Goal: Information Seeking & Learning: Check status

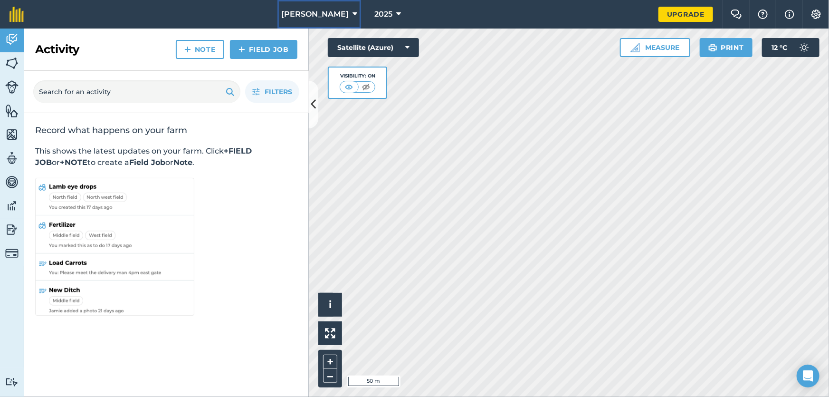
click at [317, 19] on span "Brendan Wines" at bounding box center [314, 14] width 67 height 11
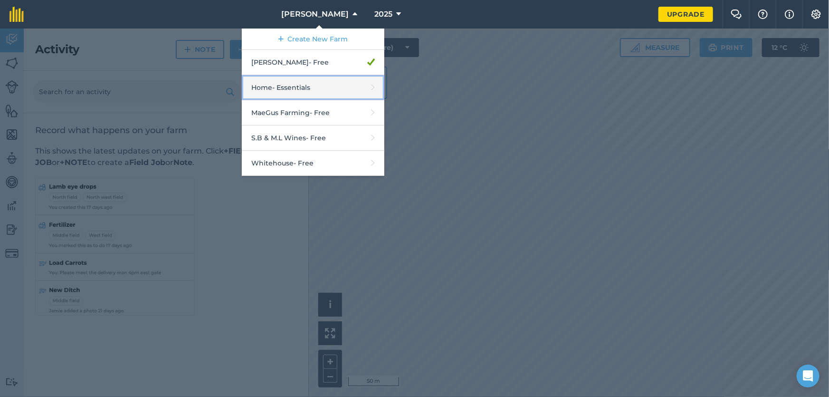
click at [304, 95] on link "Home - Essentials" at bounding box center [313, 87] width 143 height 25
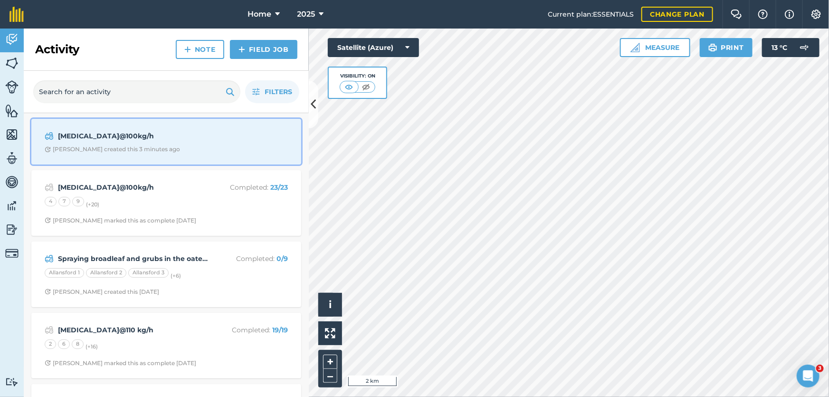
click at [173, 143] on div "Urea@100kg/h Stephen S created this 3 minutes ago" at bounding box center [166, 141] width 258 height 34
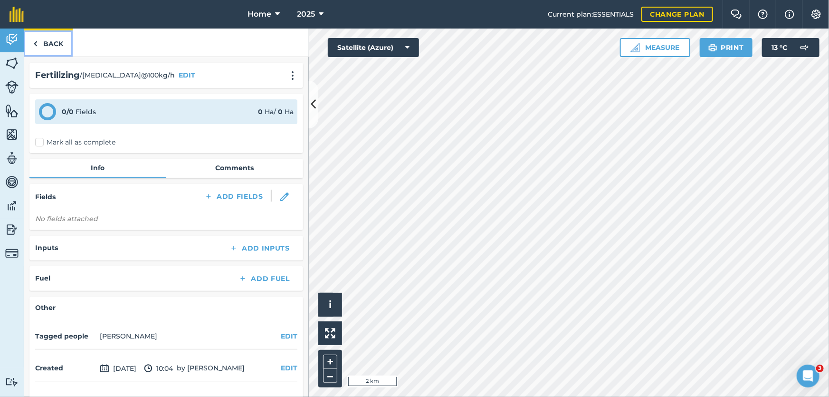
click at [53, 45] on link "Back" at bounding box center [48, 43] width 49 height 28
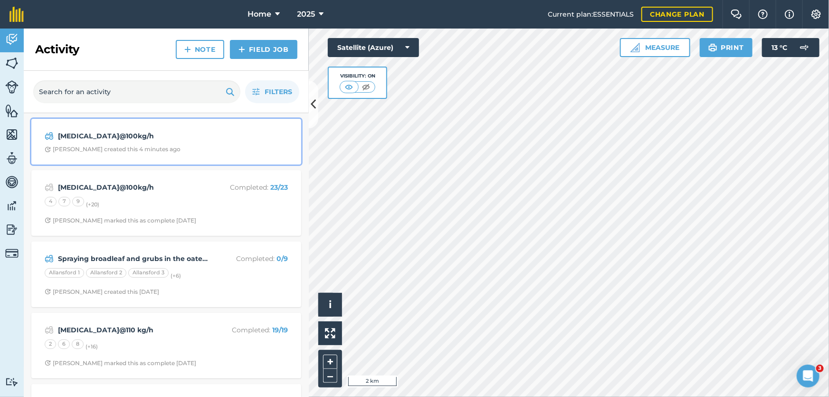
click at [200, 141] on div "[MEDICAL_DATA]@100kg/h" at bounding box center [166, 135] width 243 height 11
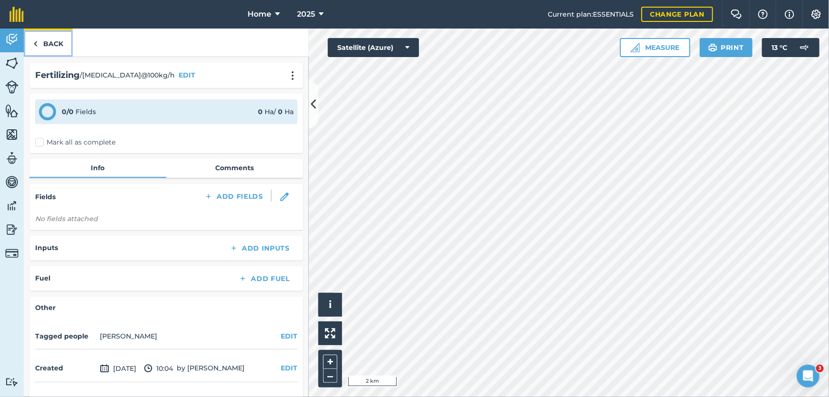
click at [49, 37] on link "Back" at bounding box center [48, 43] width 49 height 28
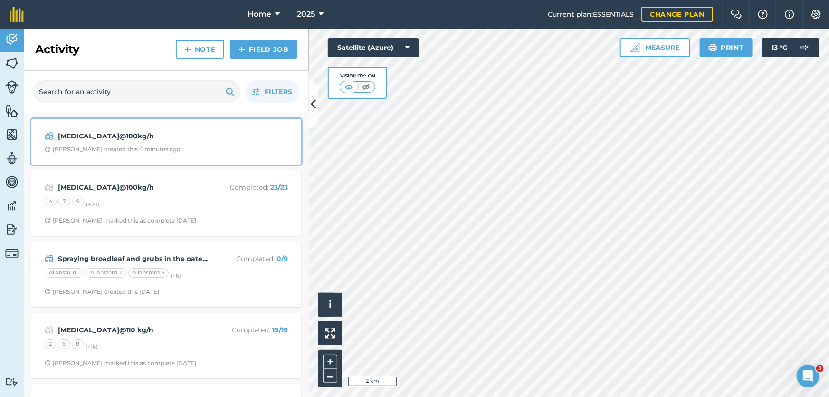
click at [203, 142] on div "Urea@100kg/h Stephen S created this 4 minutes ago" at bounding box center [166, 141] width 258 height 34
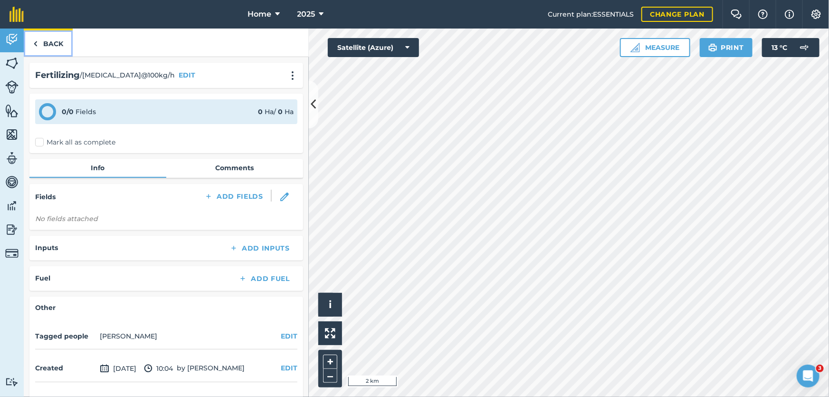
click at [48, 43] on link "Back" at bounding box center [48, 43] width 49 height 28
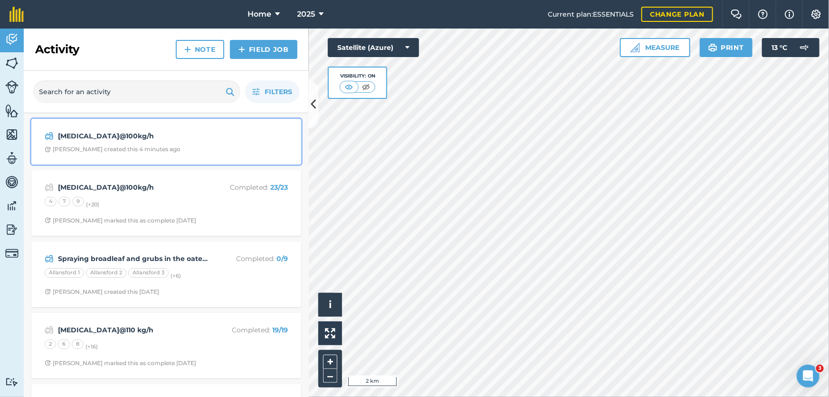
click at [242, 138] on div "[MEDICAL_DATA]@100kg/h" at bounding box center [166, 135] width 243 height 11
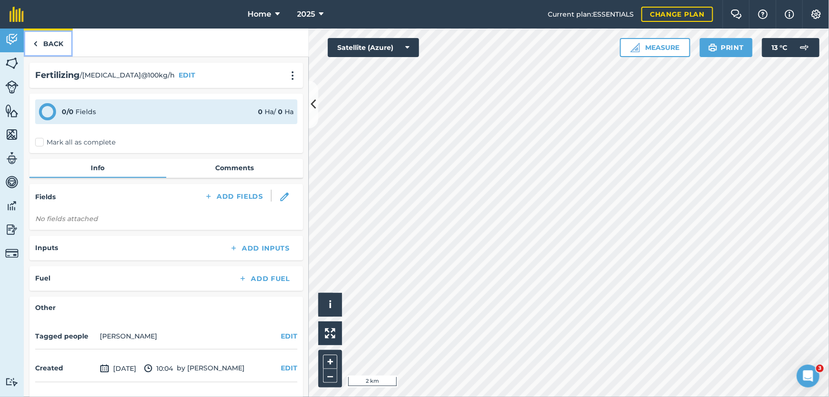
click at [58, 46] on link "Back" at bounding box center [48, 43] width 49 height 28
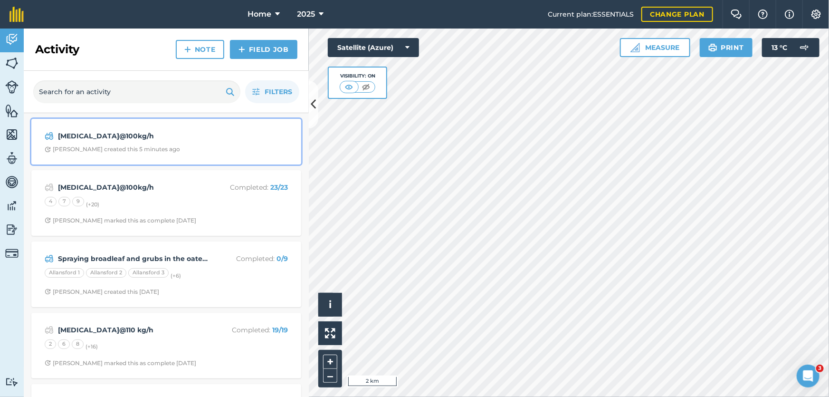
click at [191, 148] on span "Stephen S created this 5 minutes ago" at bounding box center [166, 149] width 243 height 8
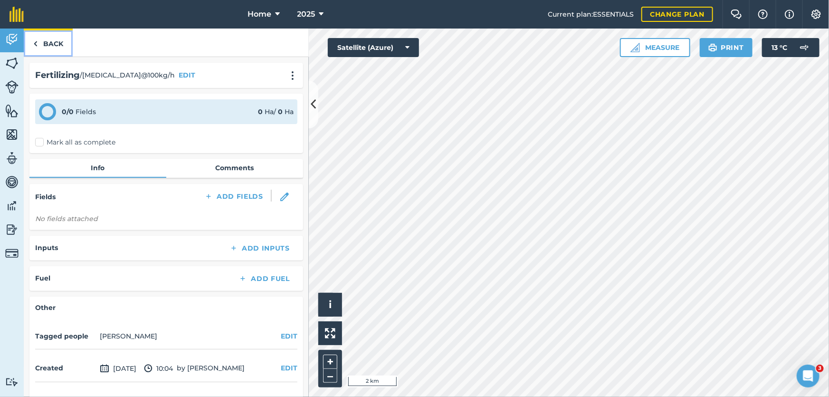
click at [55, 48] on link "Back" at bounding box center [48, 43] width 49 height 28
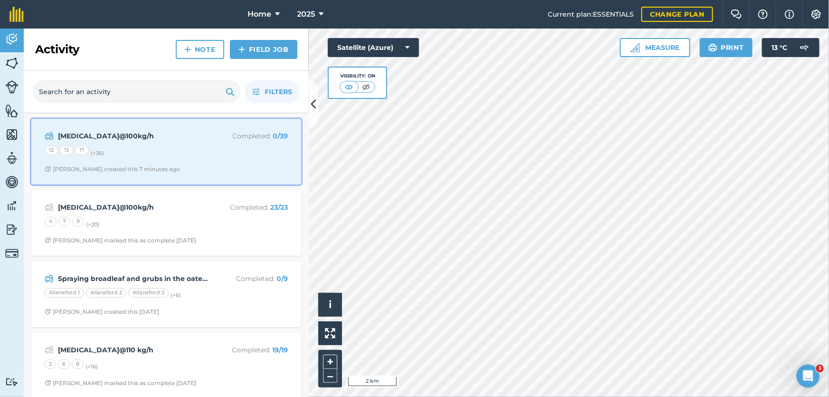
click at [217, 162] on div "[MEDICAL_DATA]@100kg/h Completed : 0 / 39 12 13 17 (+ 36 ) [PERSON_NAME] create…" at bounding box center [166, 151] width 258 height 54
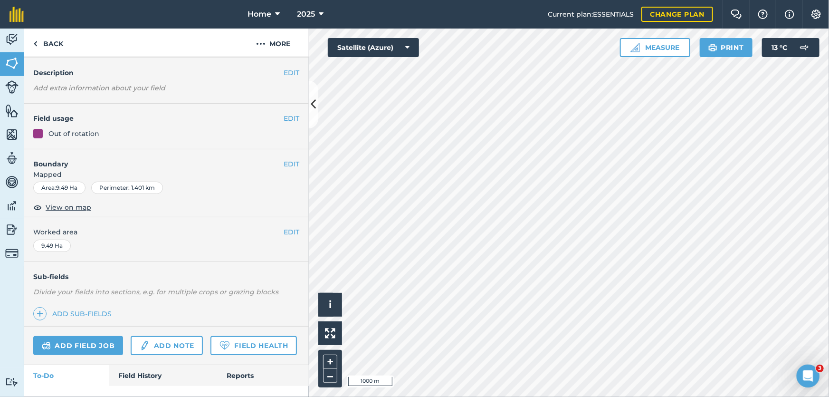
scroll to position [85, 0]
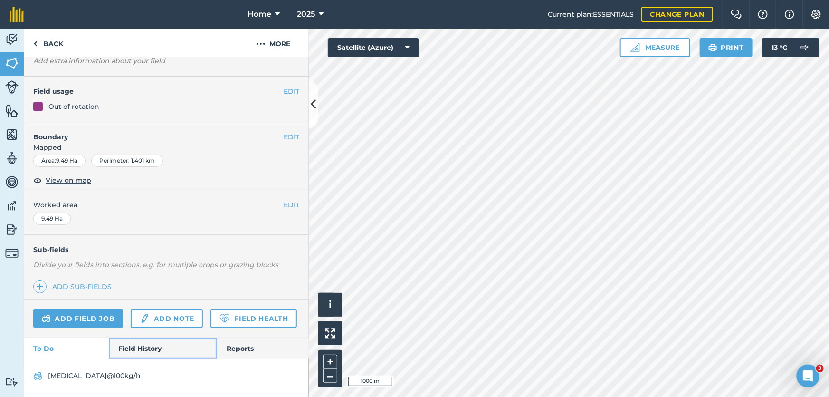
click at [125, 346] on link "Field History" at bounding box center [163, 348] width 108 height 21
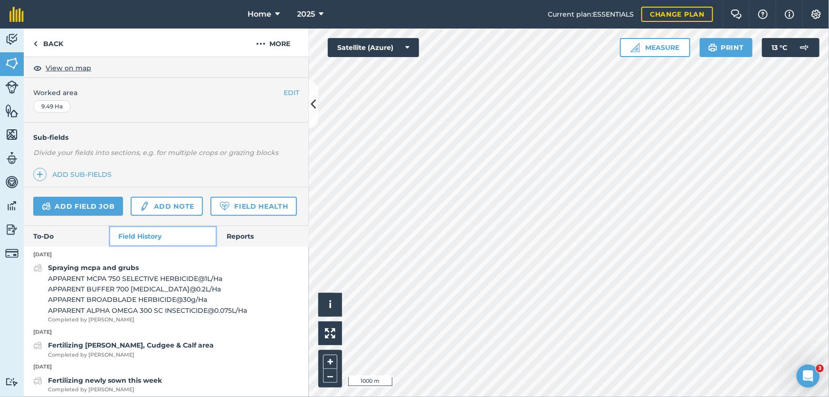
scroll to position [214, 0]
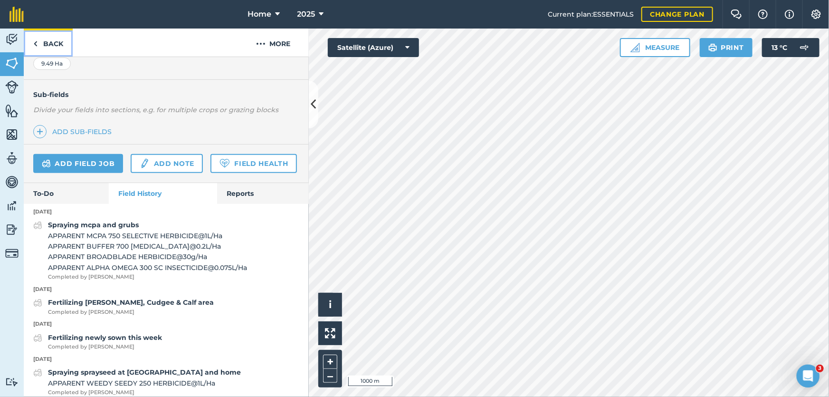
click at [53, 40] on link "Back" at bounding box center [48, 43] width 49 height 28
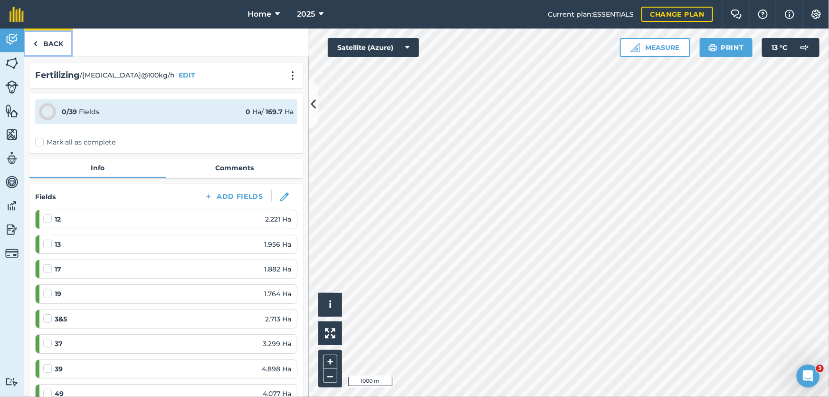
click at [50, 40] on link "Back" at bounding box center [48, 43] width 49 height 28
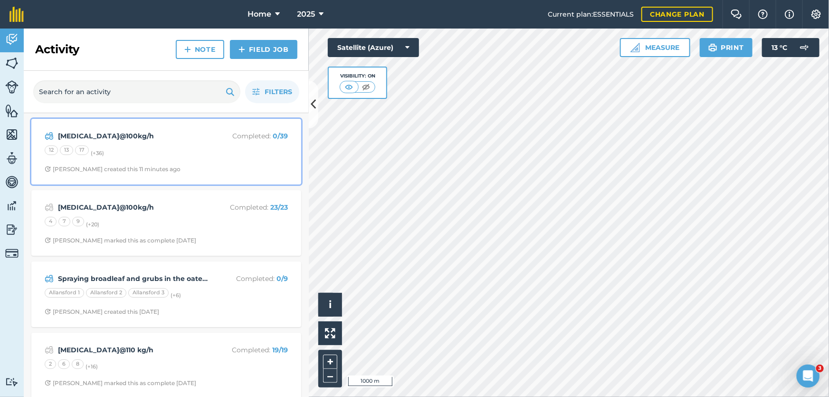
click at [219, 148] on div "12 13 17 (+ 36 )" at bounding box center [166, 151] width 243 height 12
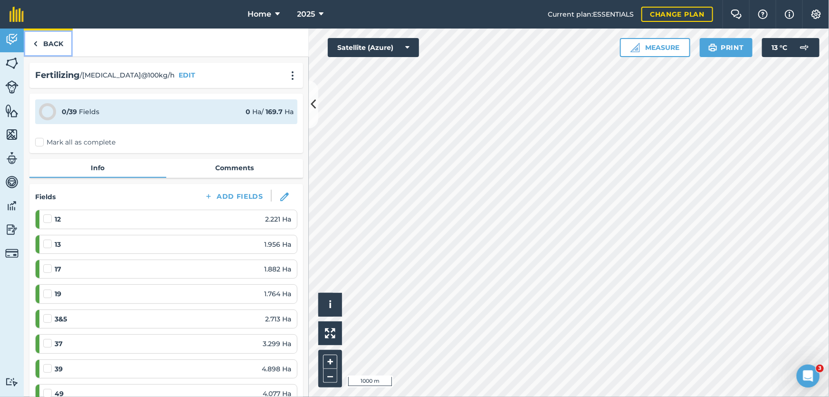
click at [62, 43] on link "Back" at bounding box center [48, 43] width 49 height 28
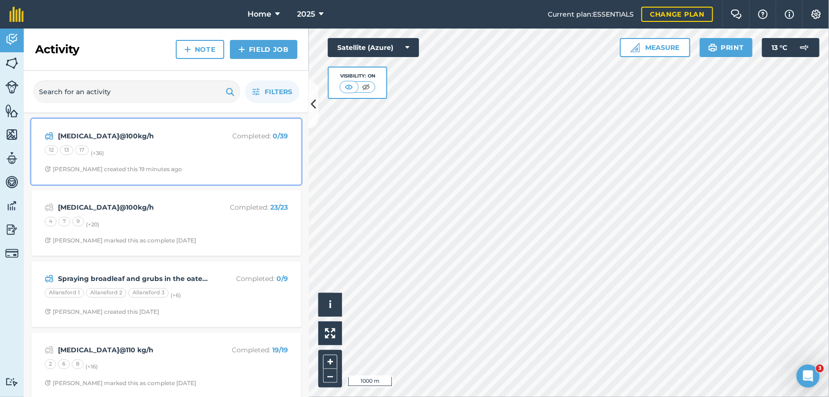
click at [219, 164] on div "[MEDICAL_DATA]@100kg/h Completed : 0 / 39 12 13 17 (+ 36 ) [PERSON_NAME] create…" at bounding box center [166, 151] width 258 height 54
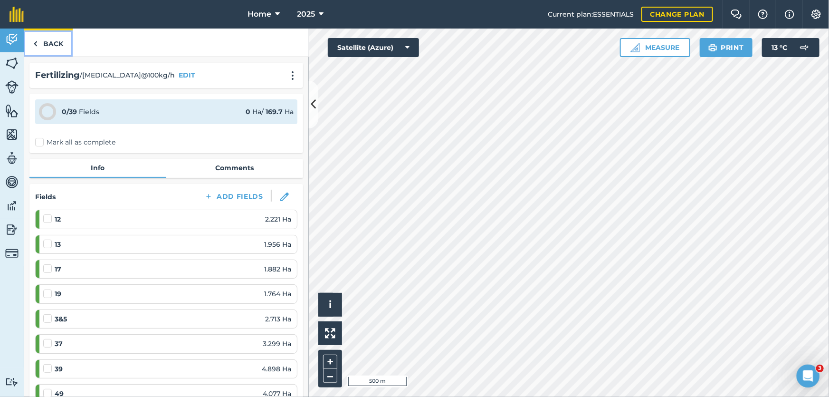
click at [54, 48] on link "Back" at bounding box center [48, 43] width 49 height 28
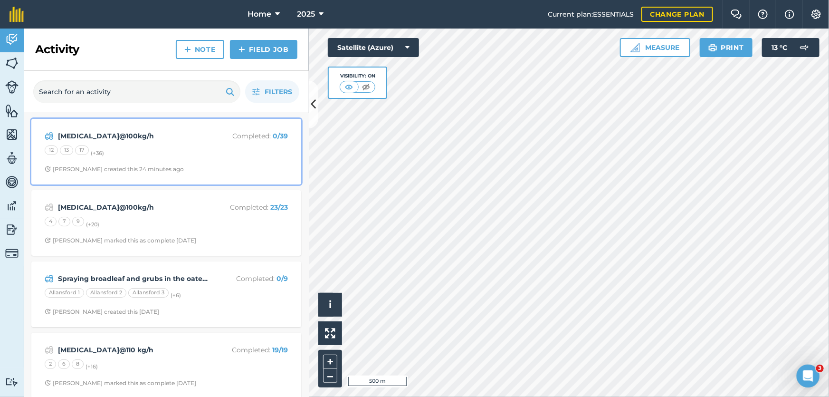
click at [180, 151] on div "12 13 17 (+ 36 )" at bounding box center [166, 151] width 243 height 12
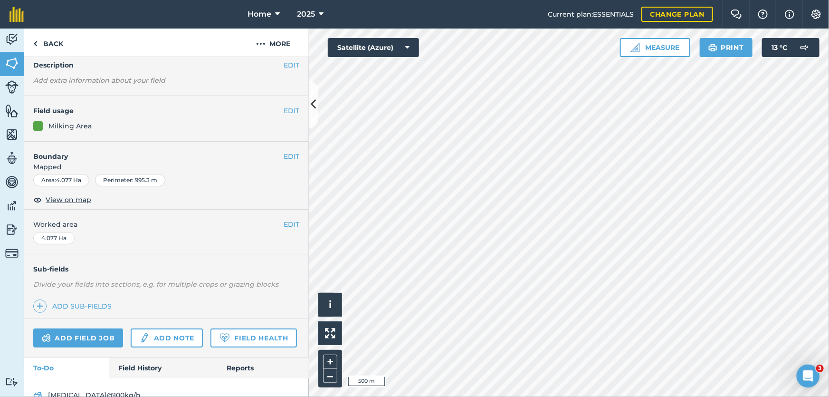
scroll to position [104, 0]
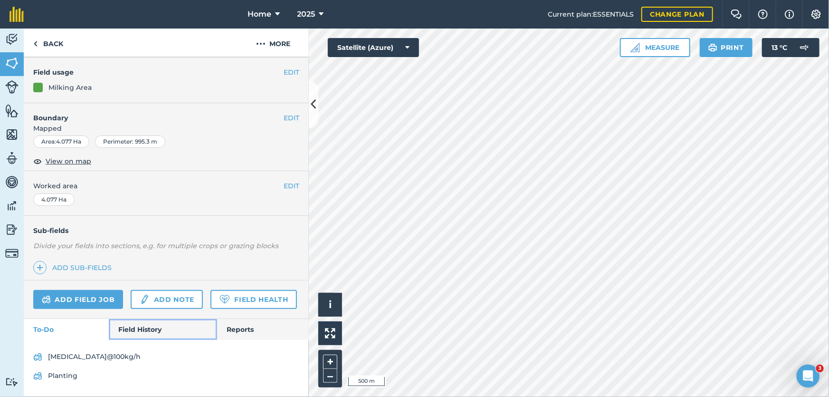
click at [152, 333] on link "Field History" at bounding box center [163, 329] width 108 height 21
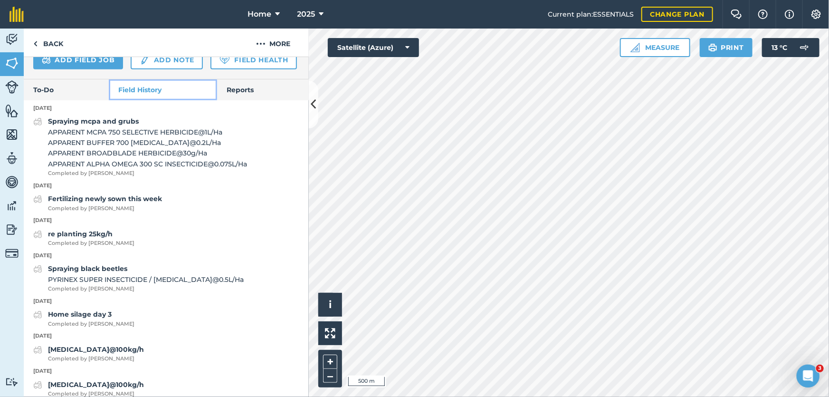
scroll to position [319, 0]
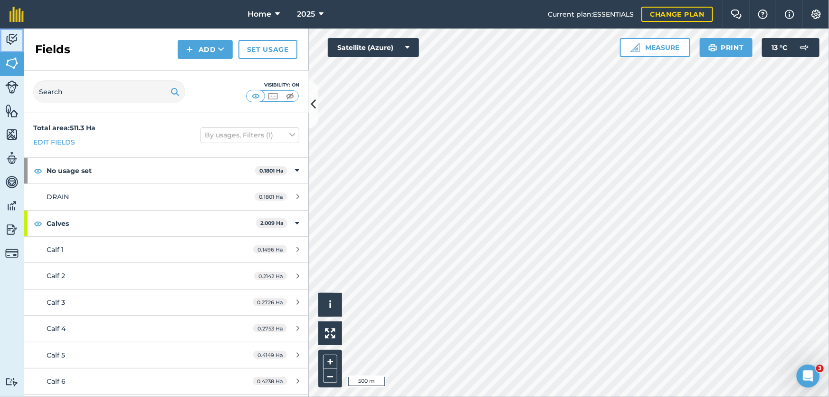
click at [11, 38] on img at bounding box center [11, 39] width 13 height 14
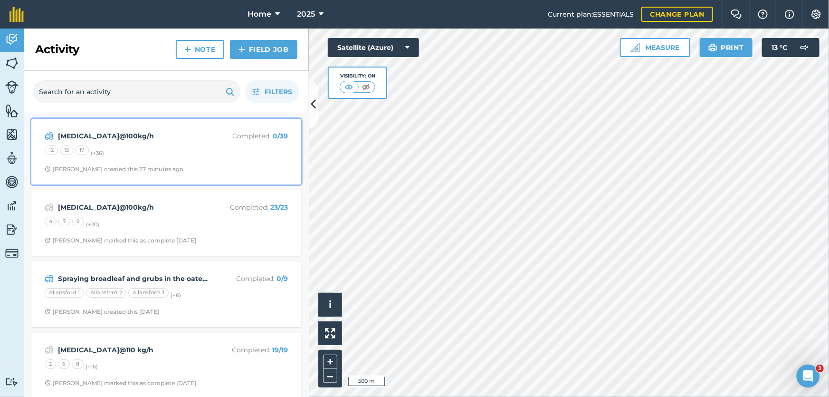
click at [199, 163] on div "[MEDICAL_DATA]@100kg/h Completed : 0 / 39 12 13 17 (+ 36 ) [PERSON_NAME] create…" at bounding box center [166, 151] width 258 height 54
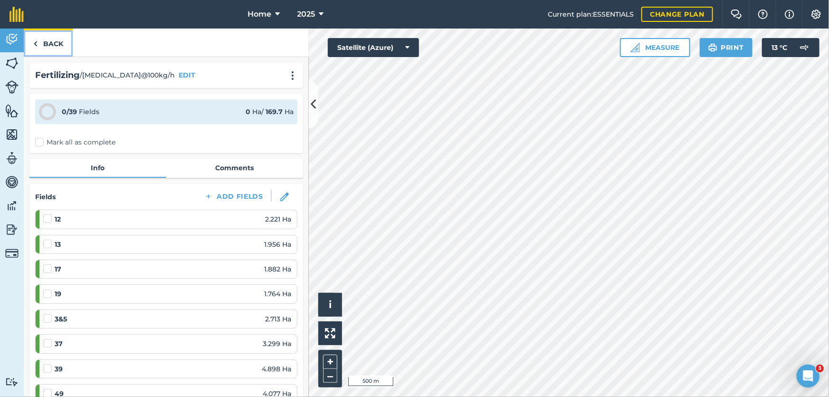
click at [42, 41] on link "Back" at bounding box center [48, 43] width 49 height 28
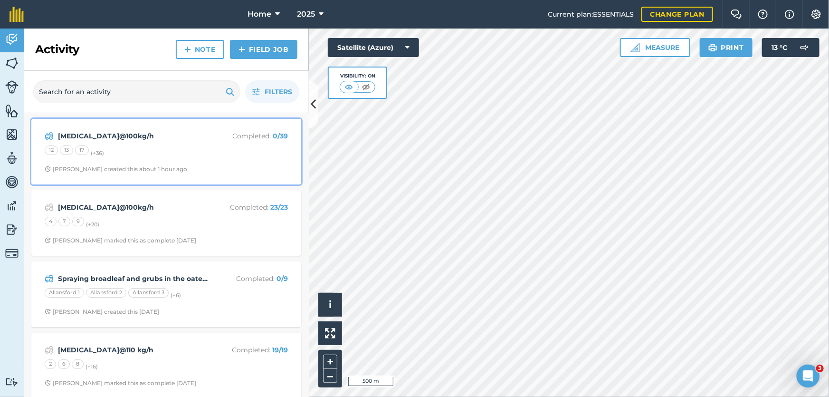
click at [217, 163] on div "[MEDICAL_DATA]@100kg/h Completed : 0 / 39 12 13 17 (+ 36 ) [PERSON_NAME] create…" at bounding box center [166, 151] width 258 height 54
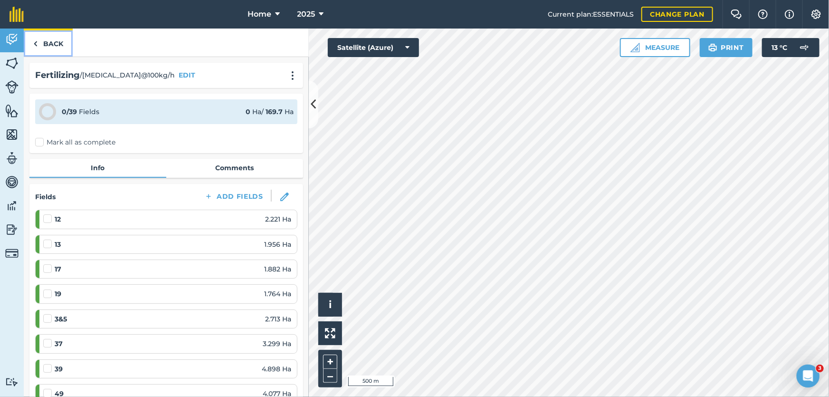
click at [48, 41] on link "Back" at bounding box center [48, 43] width 49 height 28
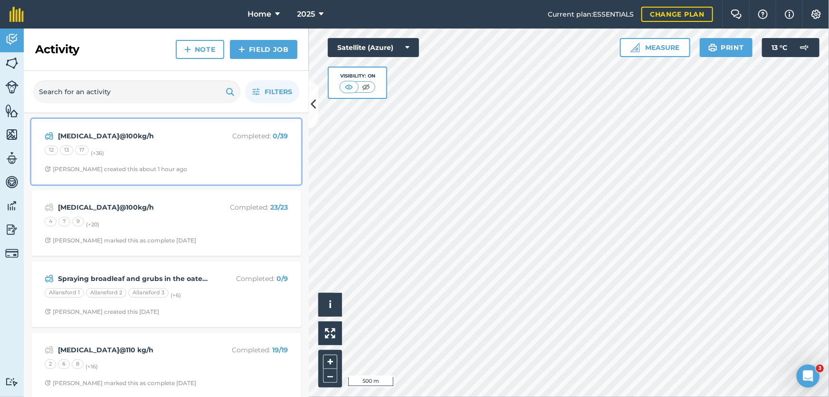
click at [142, 147] on div "12 13 17 (+ 36 )" at bounding box center [166, 151] width 243 height 12
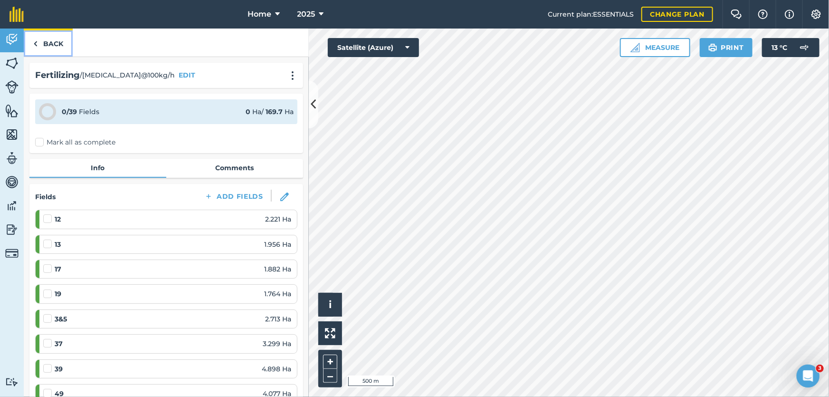
click at [44, 43] on link "Back" at bounding box center [48, 43] width 49 height 28
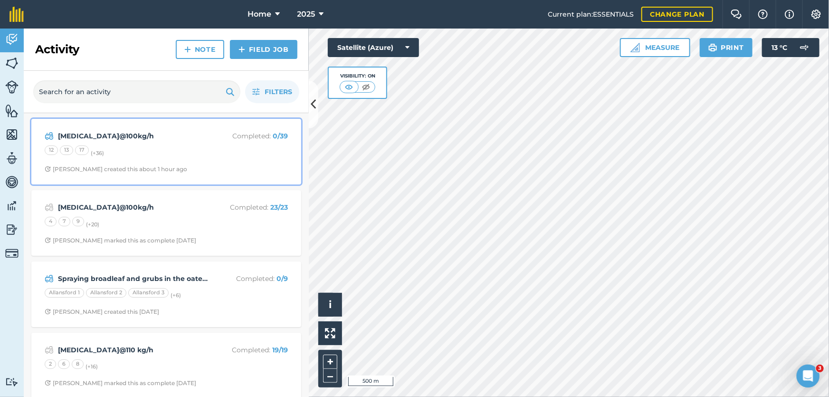
click at [199, 171] on span "[PERSON_NAME] created this about 1 hour ago" at bounding box center [166, 169] width 243 height 8
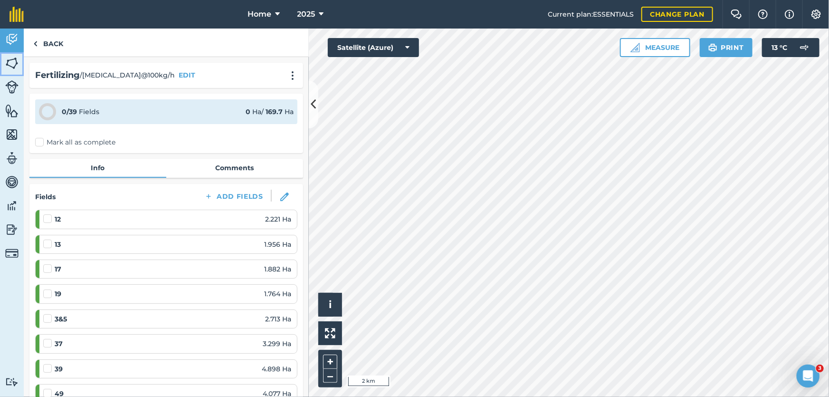
click at [10, 62] on img at bounding box center [11, 63] width 13 height 14
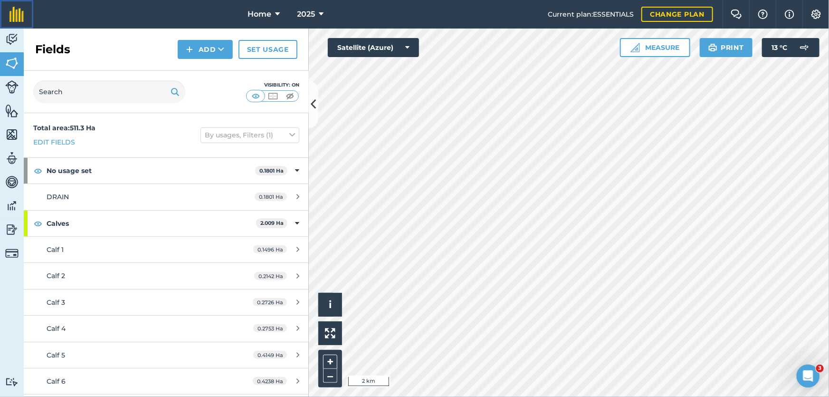
click at [15, 28] on link at bounding box center [16, 14] width 33 height 29
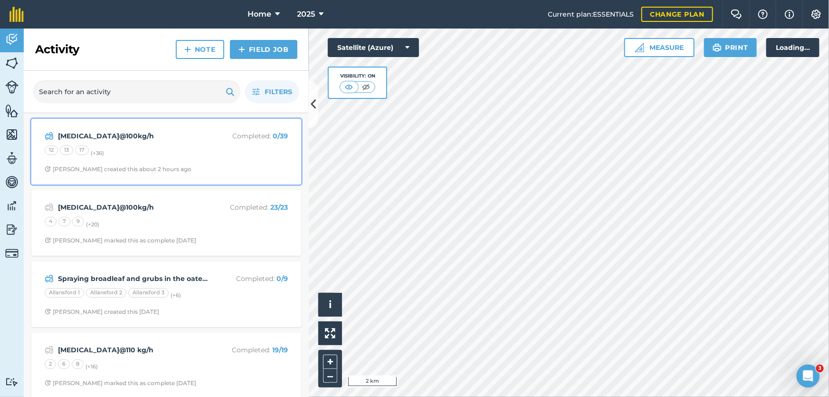
click at [237, 162] on div "[MEDICAL_DATA]@100kg/h Completed : 0 / 39 12 13 17 (+ 36 ) [PERSON_NAME] create…" at bounding box center [166, 151] width 258 height 54
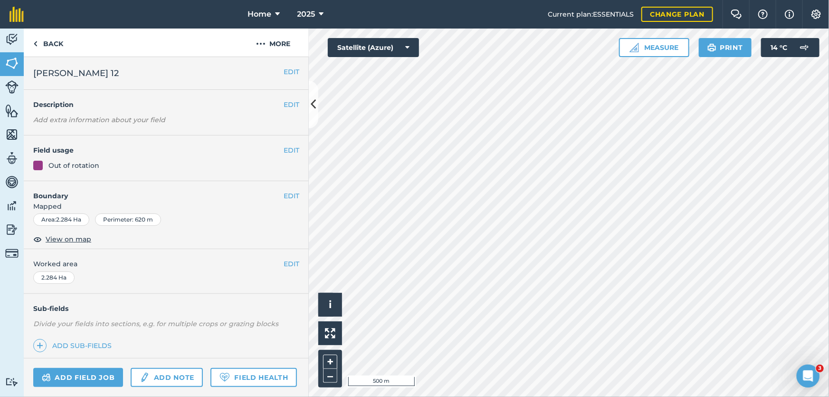
scroll to position [85, 0]
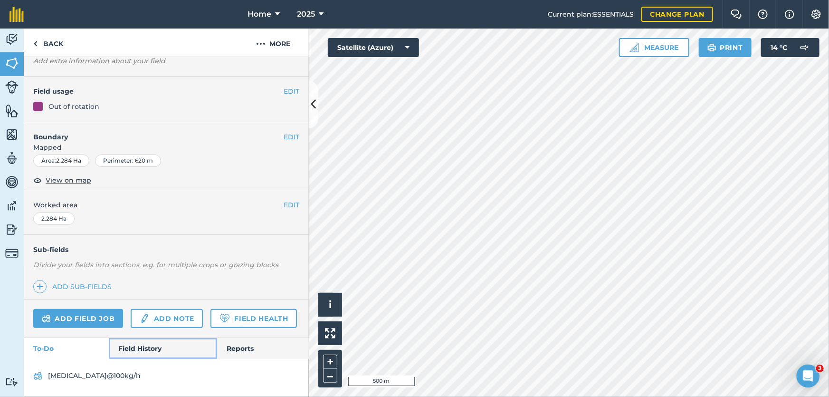
click at [136, 354] on link "Field History" at bounding box center [163, 348] width 108 height 21
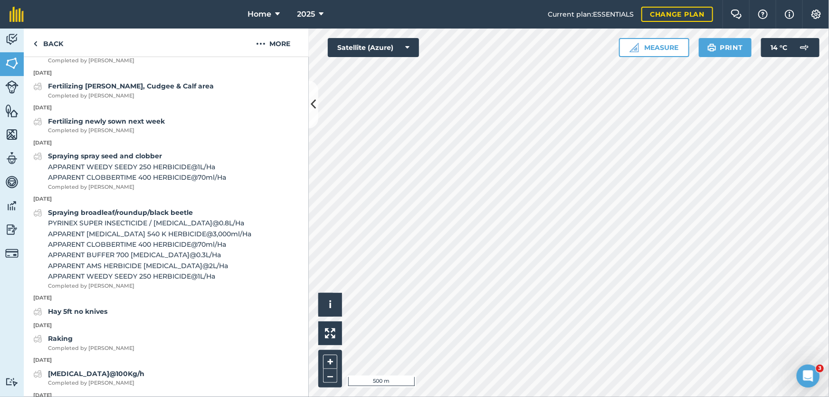
scroll to position [387, 0]
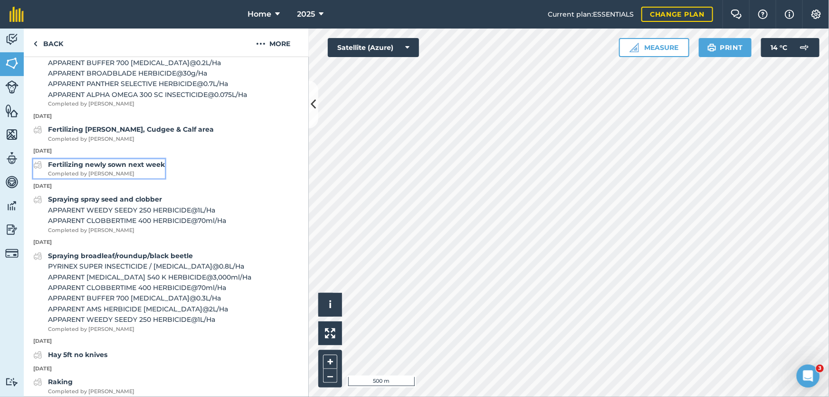
click at [109, 169] on strong "Fertilizing newly sown next week" at bounding box center [106, 164] width 117 height 9
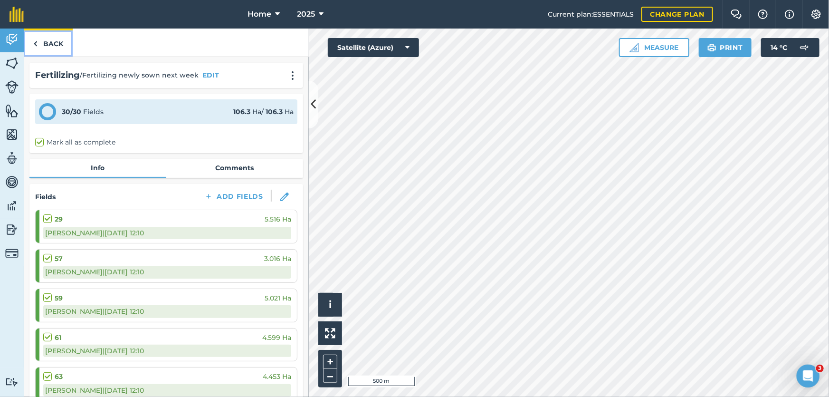
click at [57, 49] on link "Back" at bounding box center [48, 43] width 49 height 28
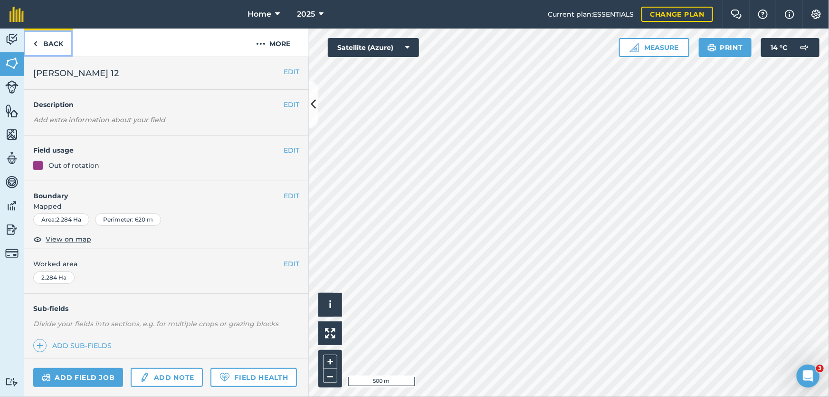
click at [57, 49] on link "Back" at bounding box center [48, 43] width 49 height 28
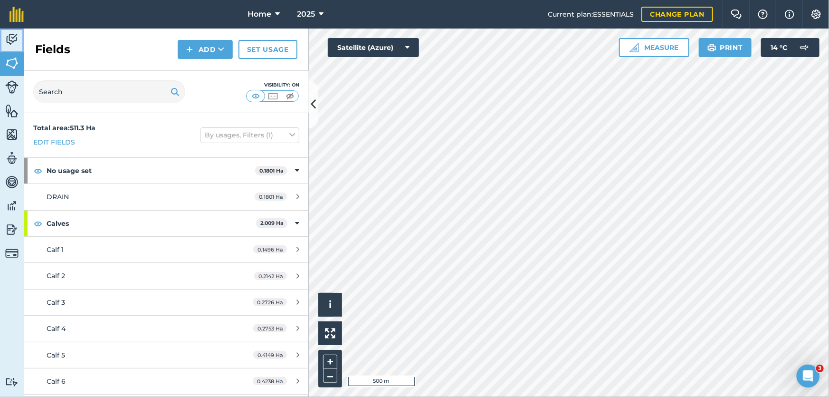
click at [6, 43] on img at bounding box center [11, 39] width 13 height 14
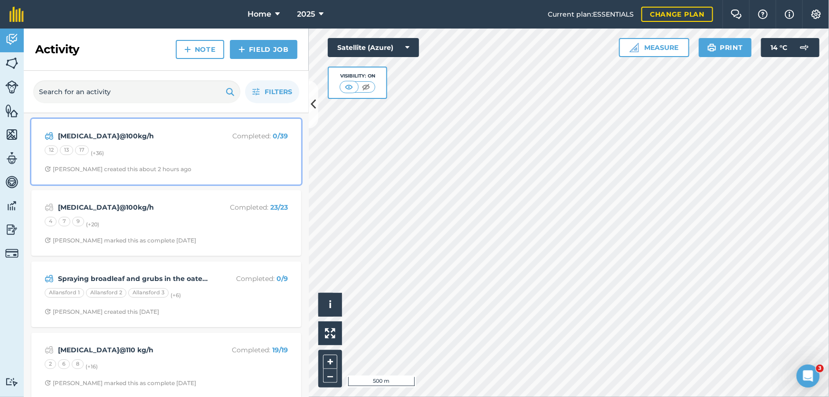
click at [196, 151] on div "12 13 17 (+ 36 )" at bounding box center [166, 151] width 243 height 12
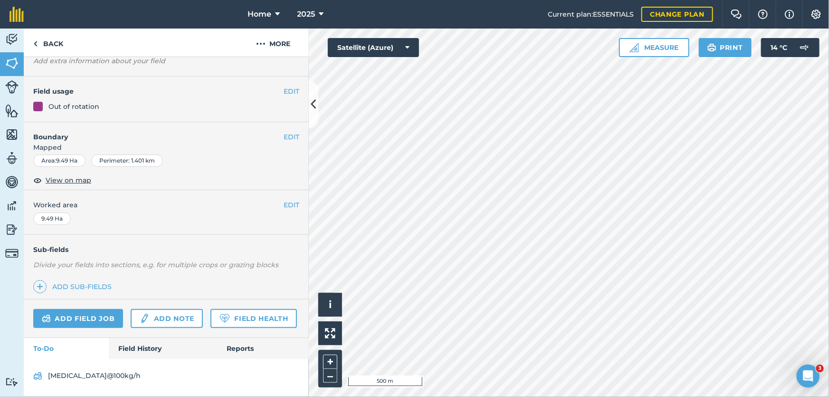
scroll to position [85, 0]
click at [132, 355] on link "Field History" at bounding box center [163, 348] width 108 height 21
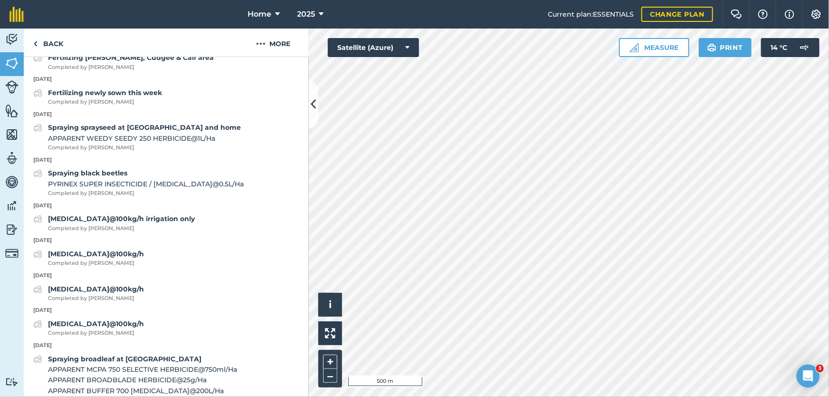
scroll to position [473, 0]
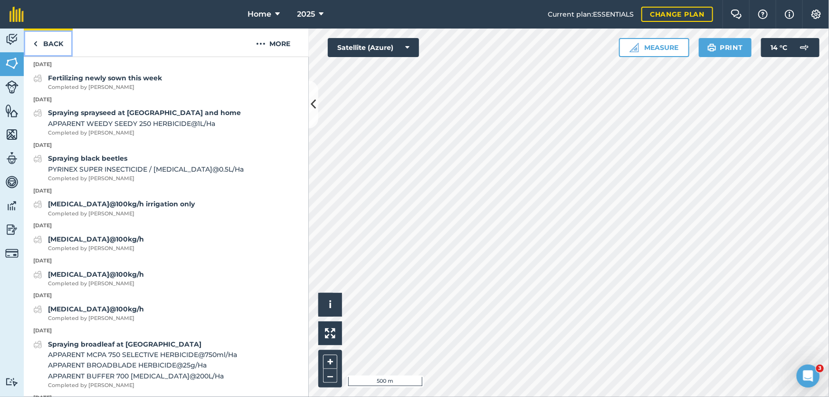
click at [38, 32] on link "Back" at bounding box center [48, 43] width 49 height 28
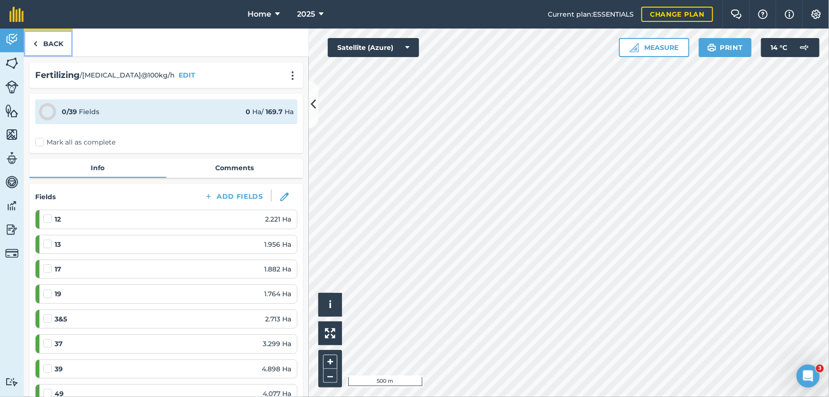
click at [49, 41] on link "Back" at bounding box center [48, 43] width 49 height 28
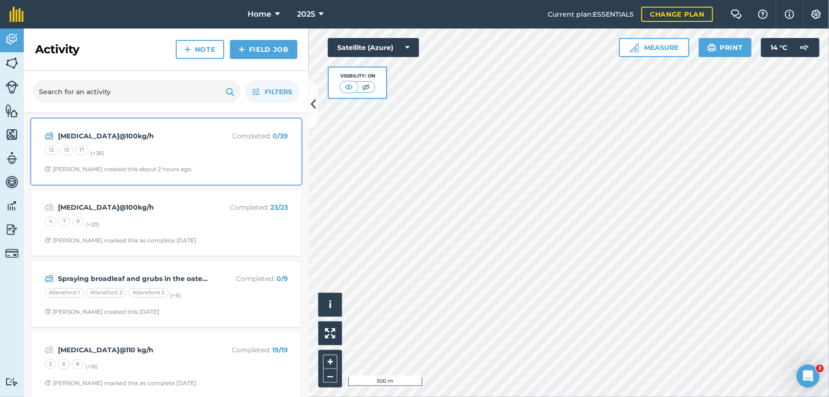
click at [209, 157] on div "12 13 17 (+ 36 )" at bounding box center [166, 151] width 243 height 12
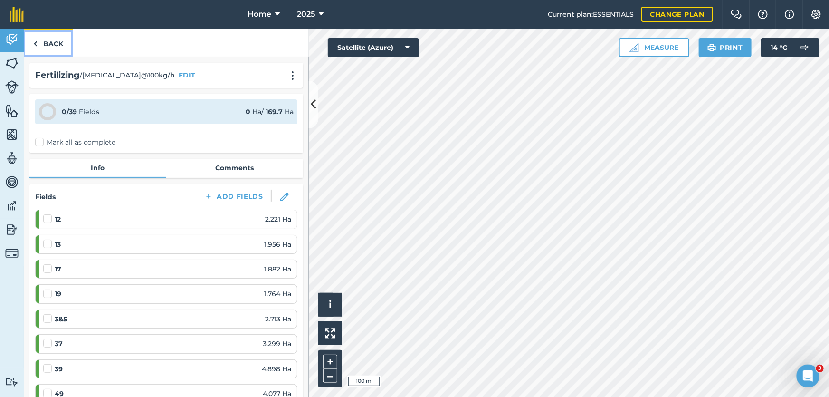
click at [55, 41] on link "Back" at bounding box center [48, 43] width 49 height 28
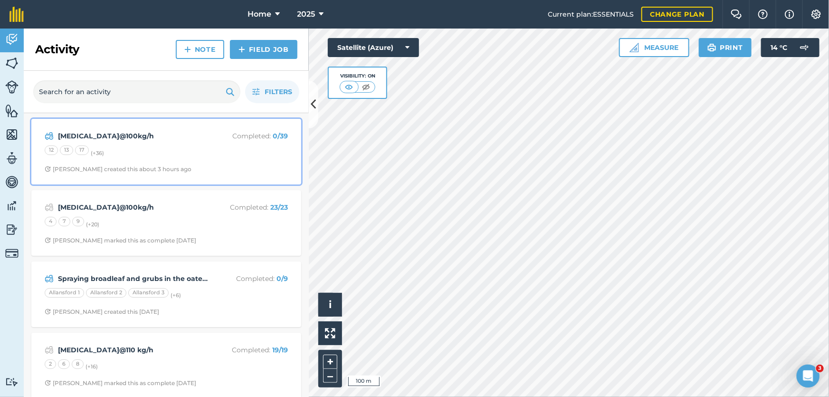
click at [210, 144] on div "[MEDICAL_DATA]@100kg/h Completed : 0 / 39 12 13 17 (+ 36 ) [PERSON_NAME] create…" at bounding box center [166, 151] width 258 height 54
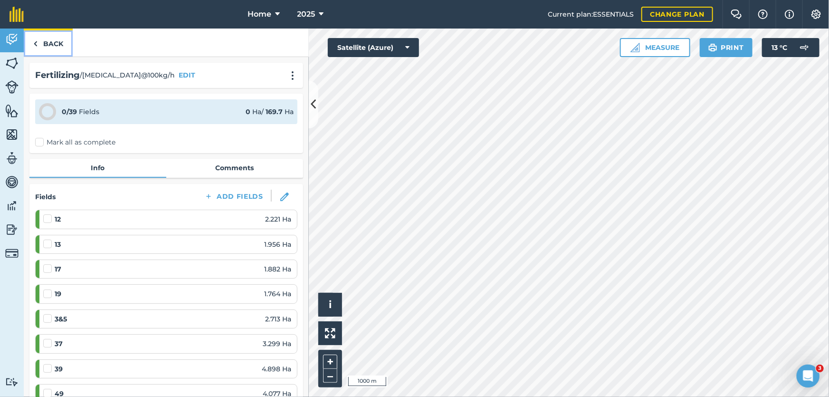
click at [54, 46] on link "Back" at bounding box center [48, 43] width 49 height 28
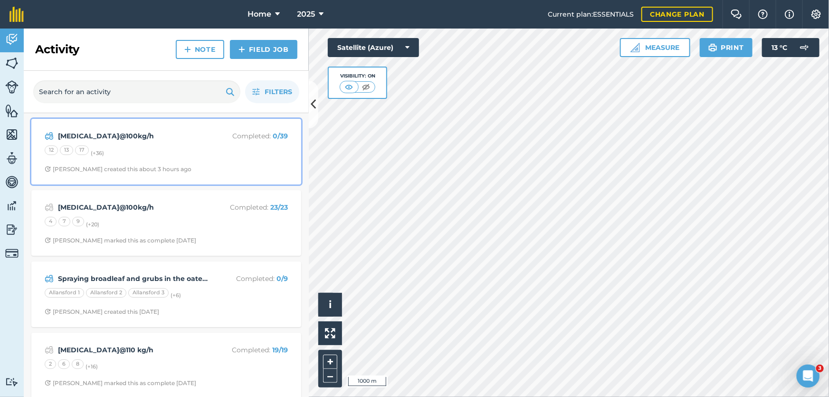
click at [184, 156] on div "12 13 17 (+ 36 )" at bounding box center [166, 151] width 243 height 12
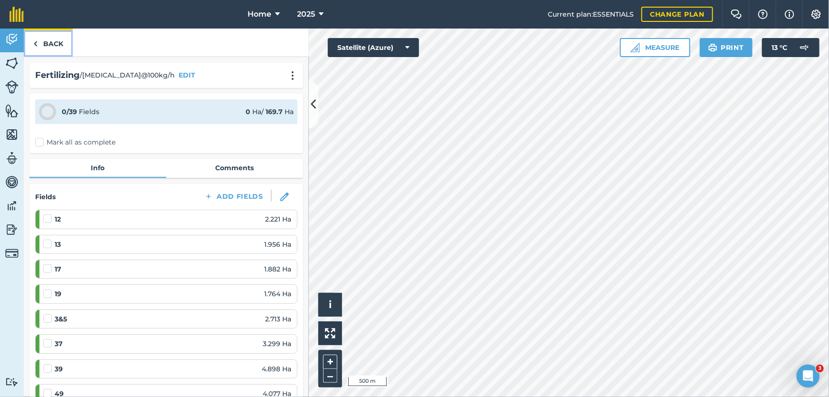
click at [50, 47] on link "Back" at bounding box center [48, 43] width 49 height 28
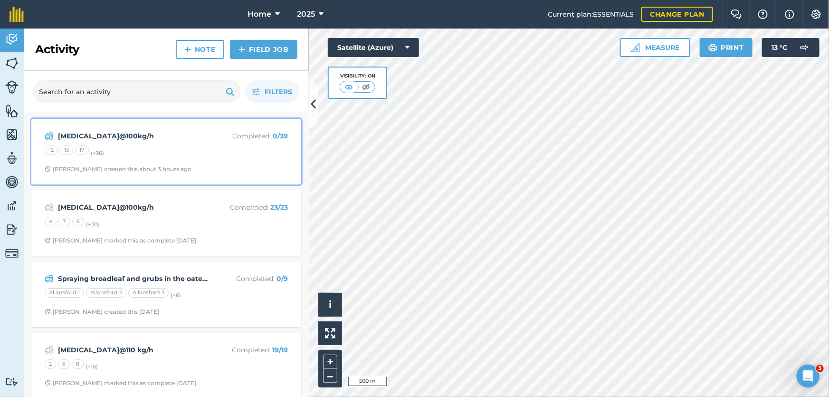
click at [213, 177] on div "[MEDICAL_DATA]@100kg/h Completed : 0 / 39 12 13 17 (+ 36 ) [PERSON_NAME] create…" at bounding box center [166, 151] width 258 height 54
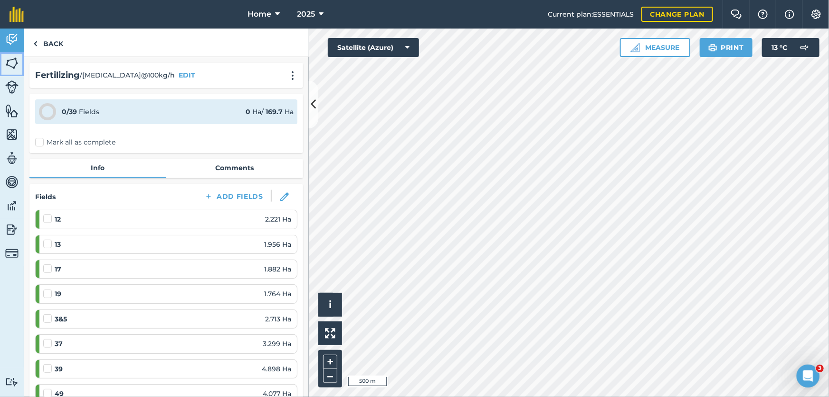
click at [17, 62] on img at bounding box center [11, 63] width 13 height 14
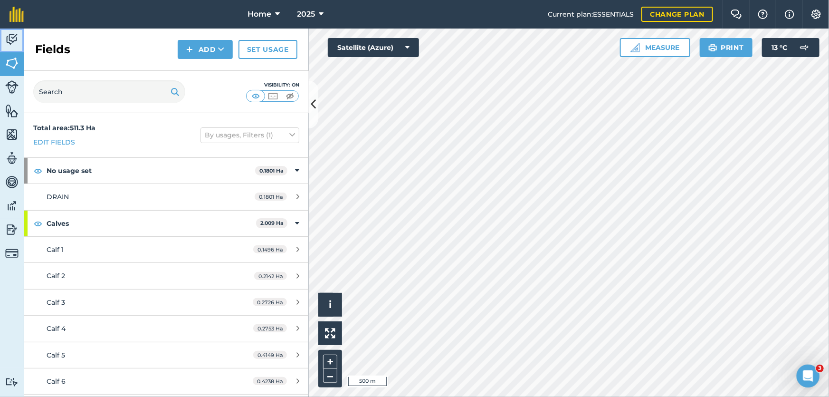
click at [19, 38] on link "Activity" at bounding box center [12, 41] width 24 height 24
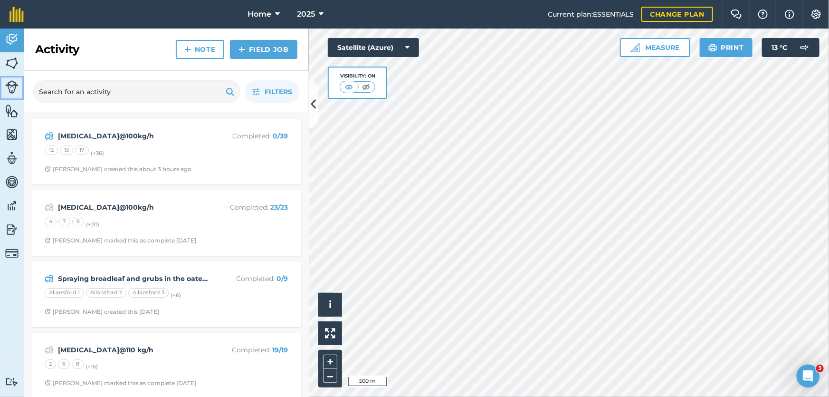
click at [12, 86] on img at bounding box center [11, 86] width 13 height 13
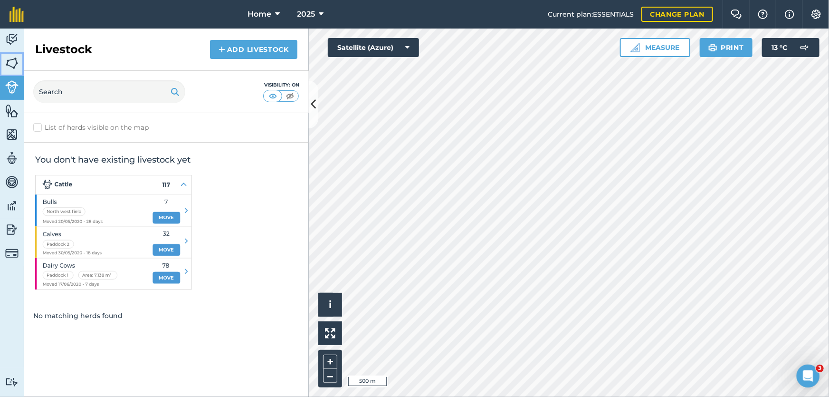
click at [10, 56] on img at bounding box center [11, 63] width 13 height 14
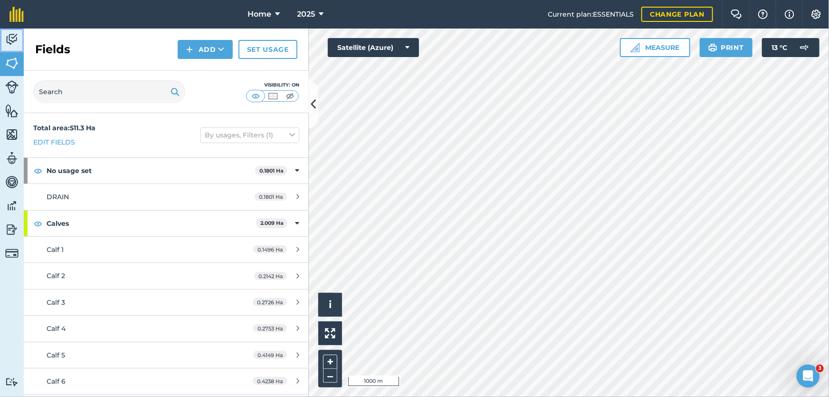
click at [16, 39] on img at bounding box center [11, 39] width 13 height 14
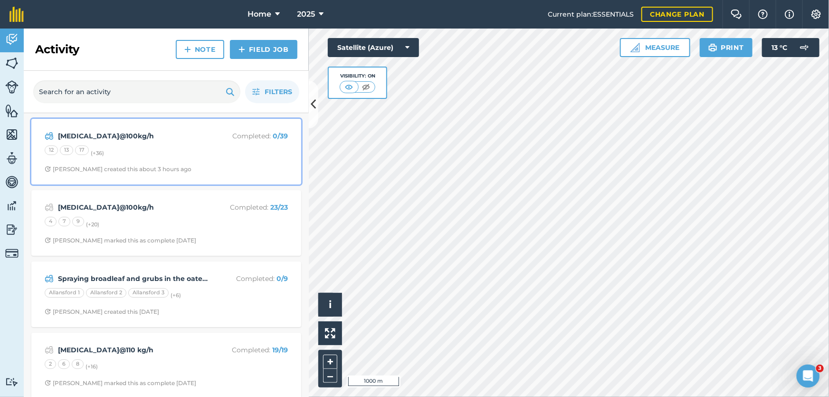
click at [276, 156] on div "12 13 17 (+ 36 )" at bounding box center [166, 151] width 243 height 12
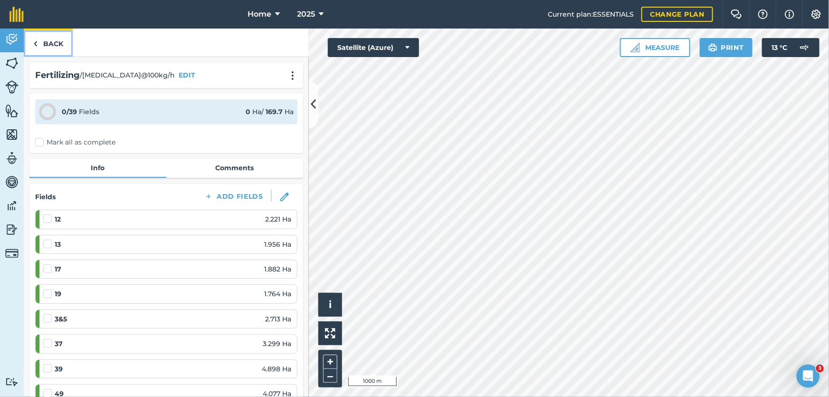
click at [60, 48] on link "Back" at bounding box center [48, 43] width 49 height 28
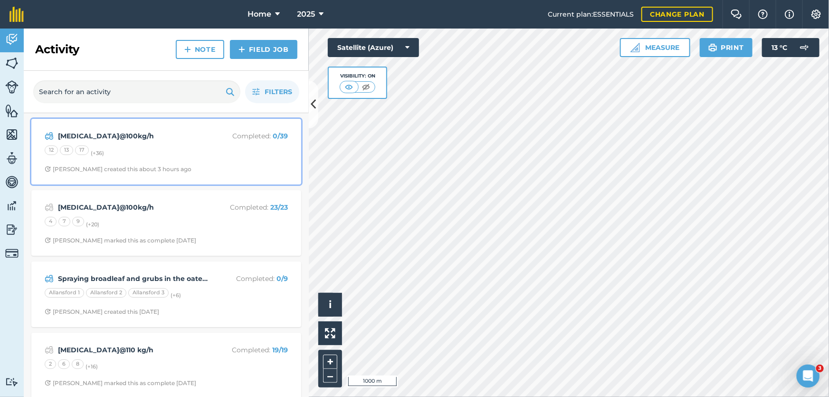
click at [239, 178] on div "[MEDICAL_DATA]@100kg/h Completed : 0 / 39 12 13 17 (+ 36 ) [PERSON_NAME] create…" at bounding box center [166, 151] width 258 height 54
